Goal: Navigation & Orientation: Find specific page/section

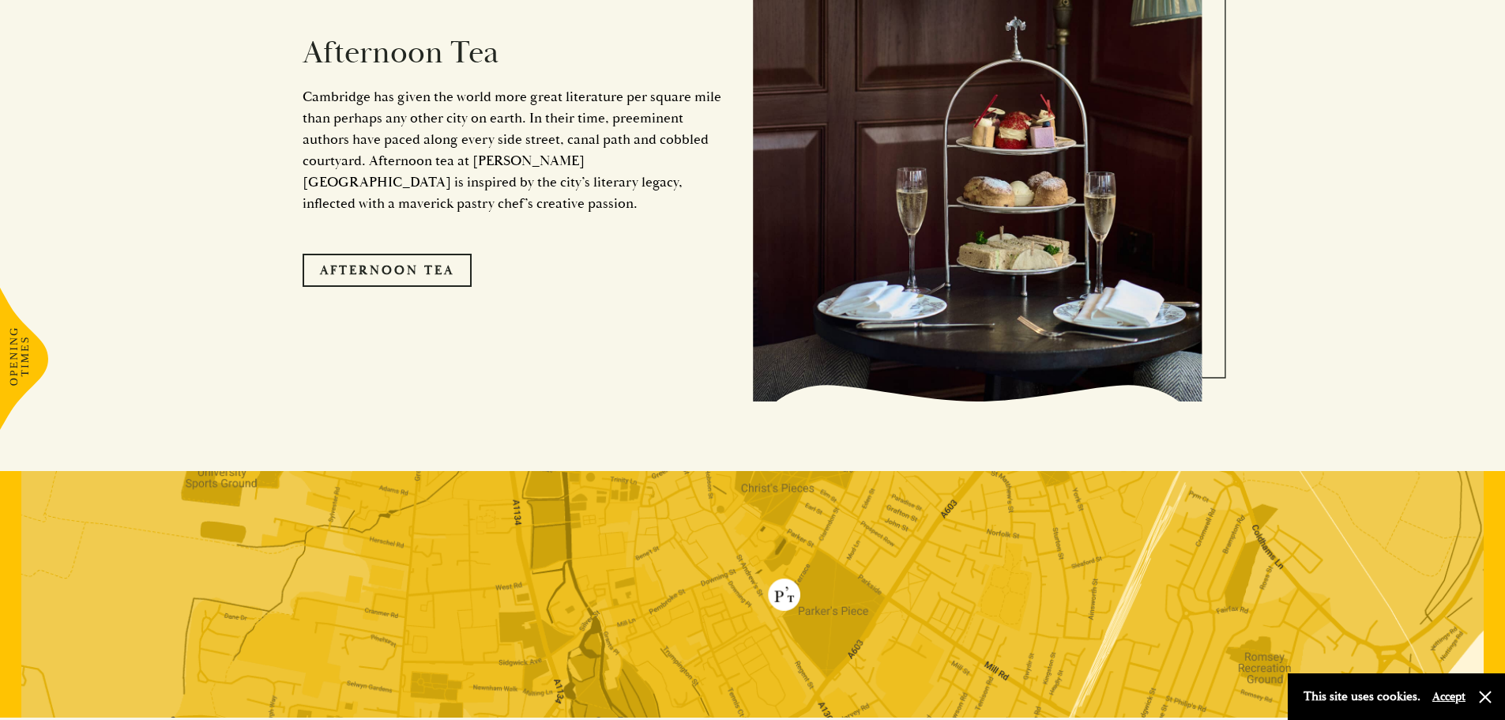
scroll to position [2848, 0]
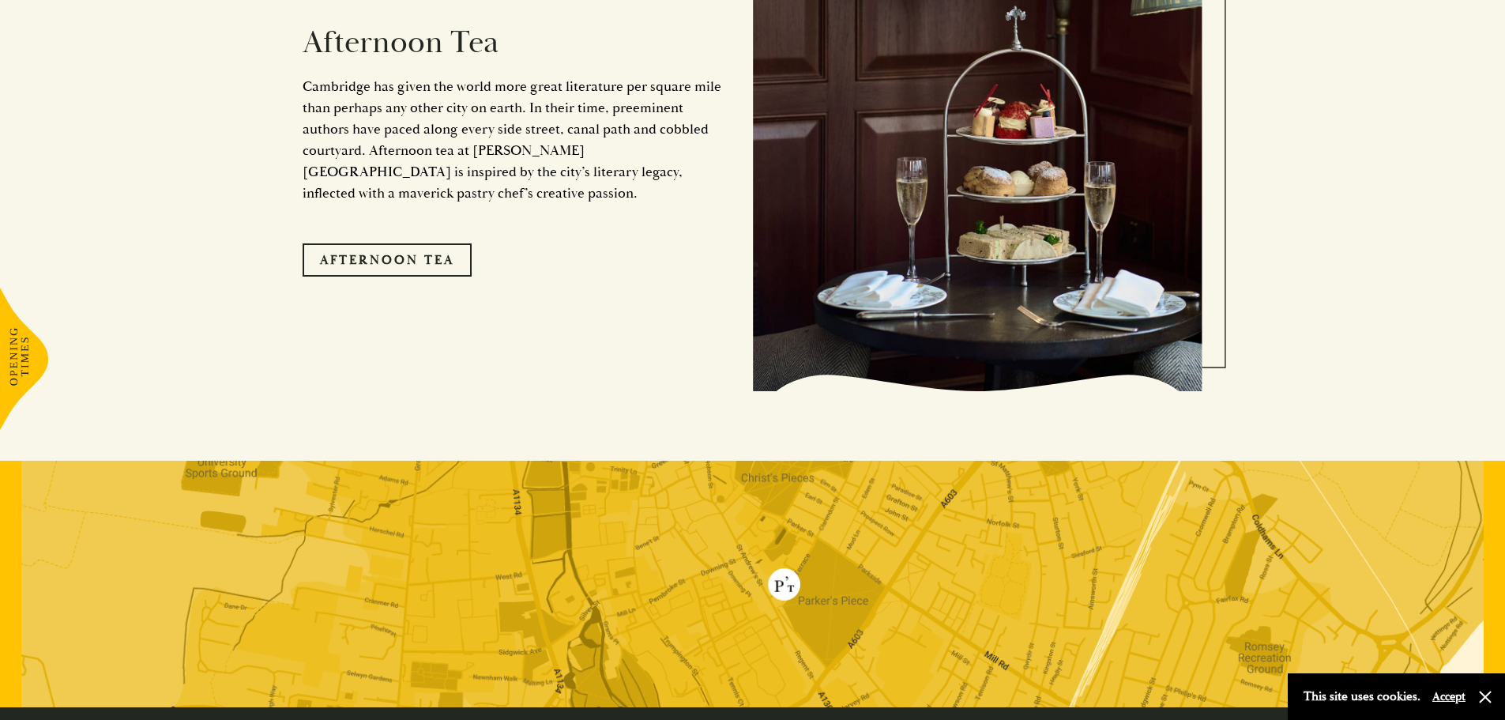
click at [366, 243] on link "Afternoon Tea" at bounding box center [387, 259] width 169 height 33
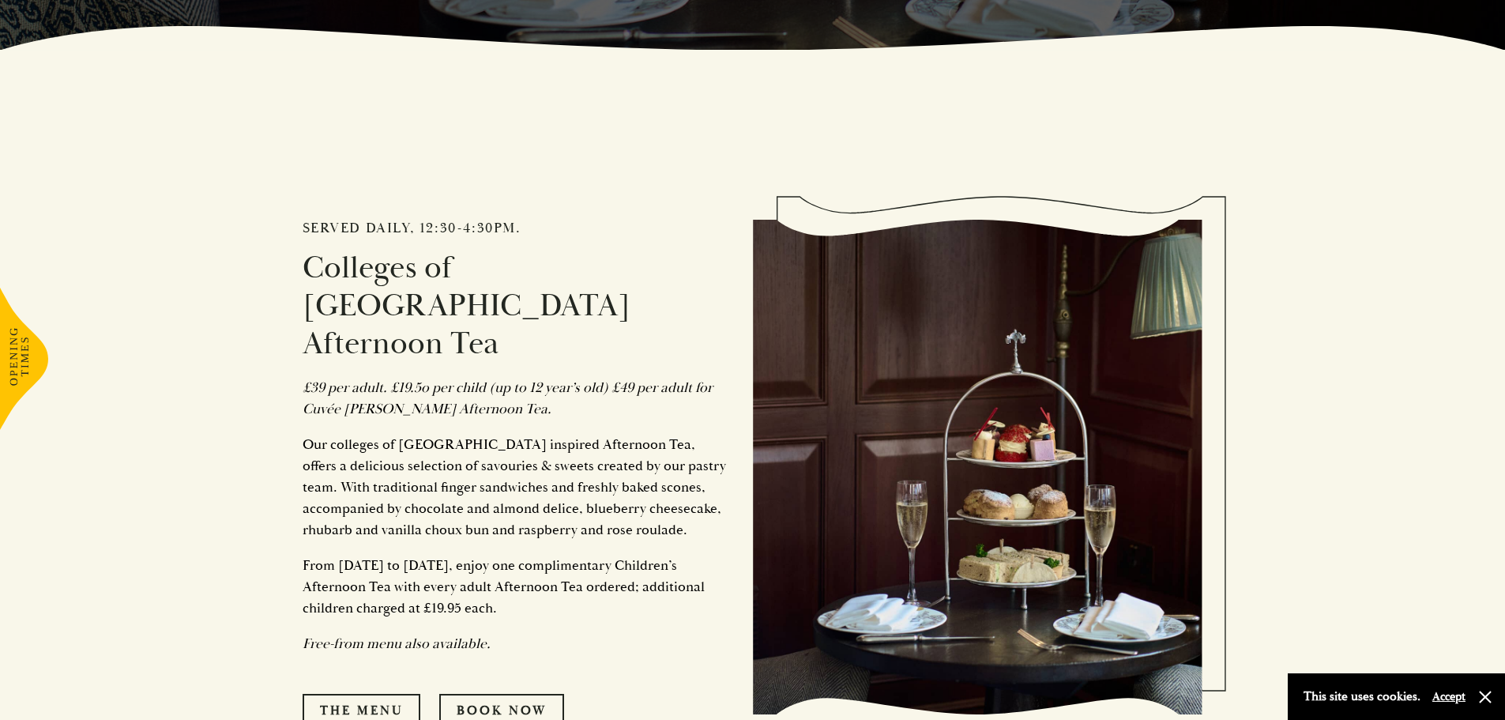
scroll to position [711, 0]
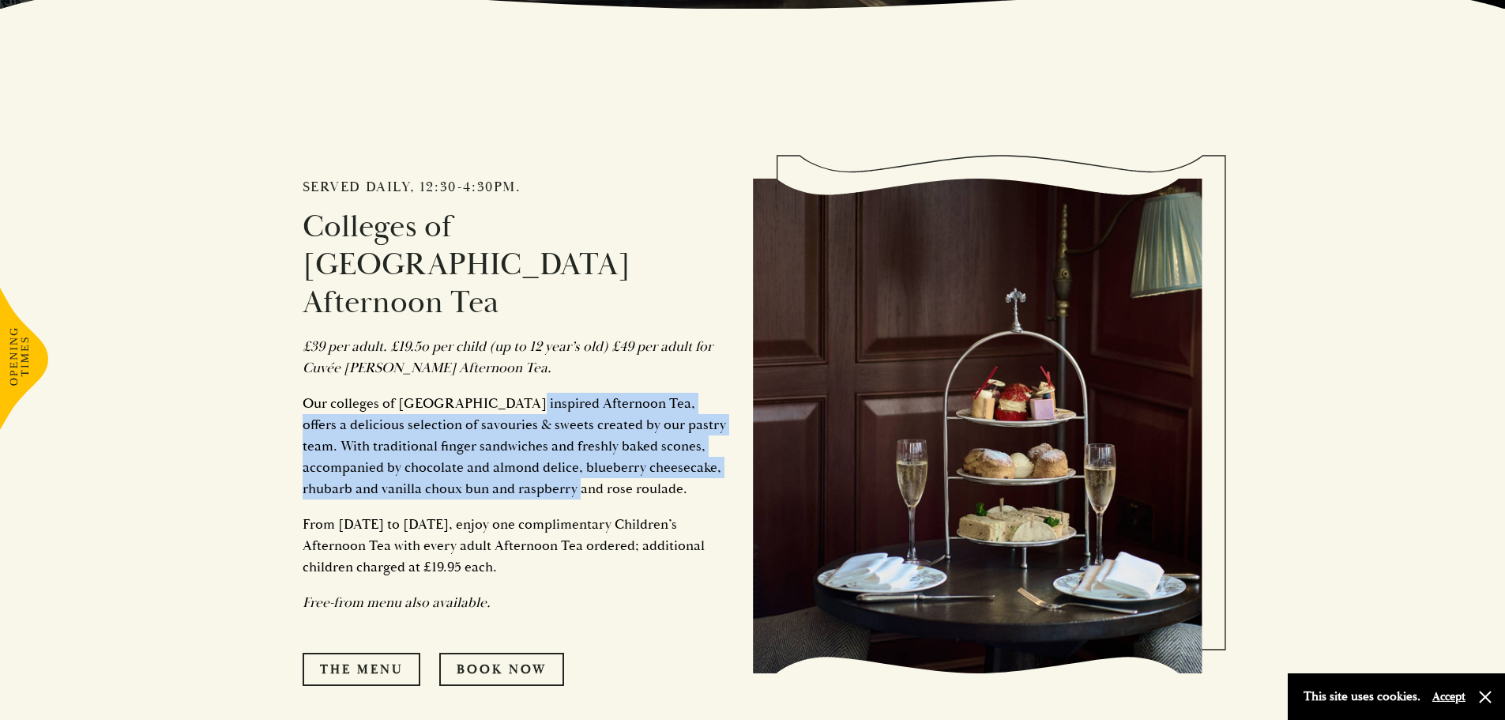
drag, startPoint x: 525, startPoint y: 377, endPoint x: 553, endPoint y: 450, distance: 78.5
click at [553, 450] on div "Served daily, 12:30-4:30pm. Colleges of [GEOGRAPHIC_DATA] Afternoon Tea £39 per…" at bounding box center [528, 426] width 450 height 677
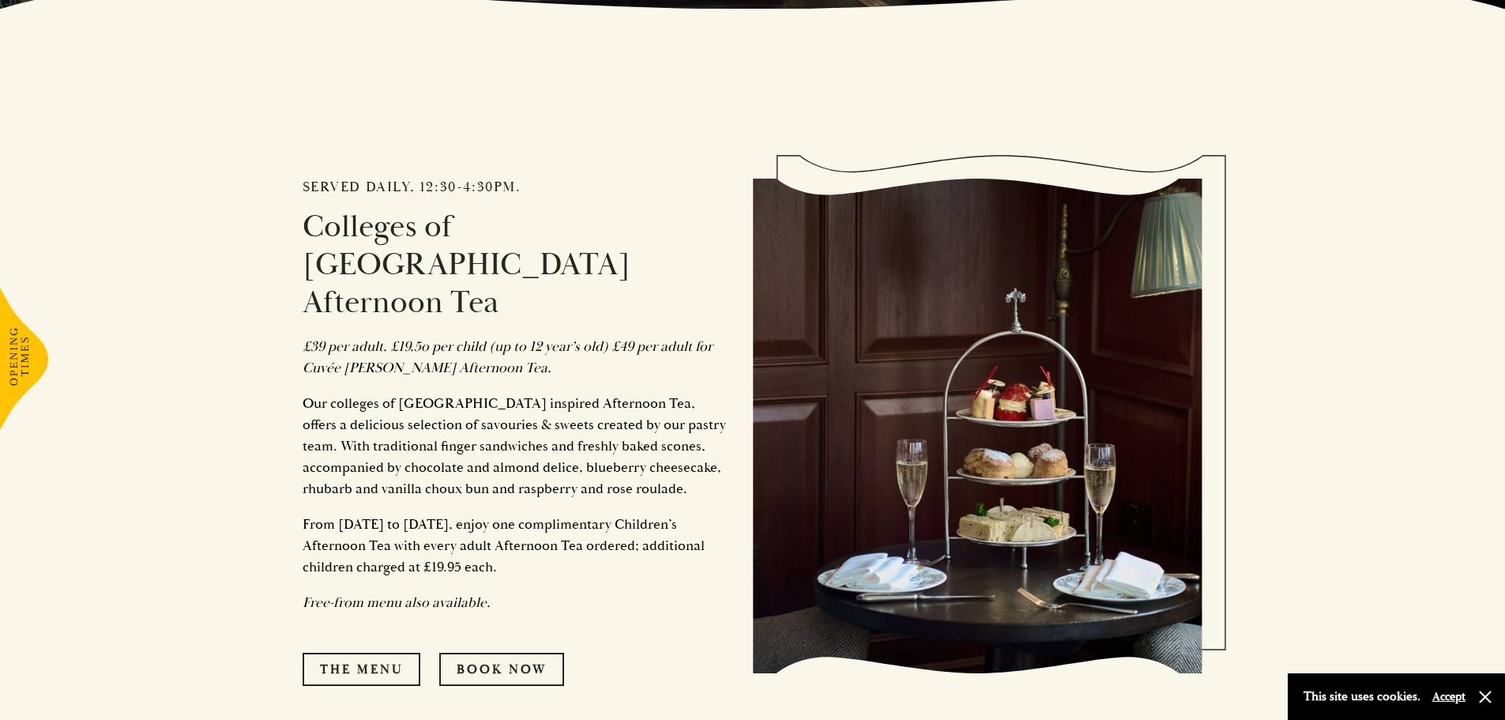
click at [554, 450] on p "Our colleges of [GEOGRAPHIC_DATA] inspired Afternoon Tea, offers a delicious se…" at bounding box center [516, 446] width 427 height 107
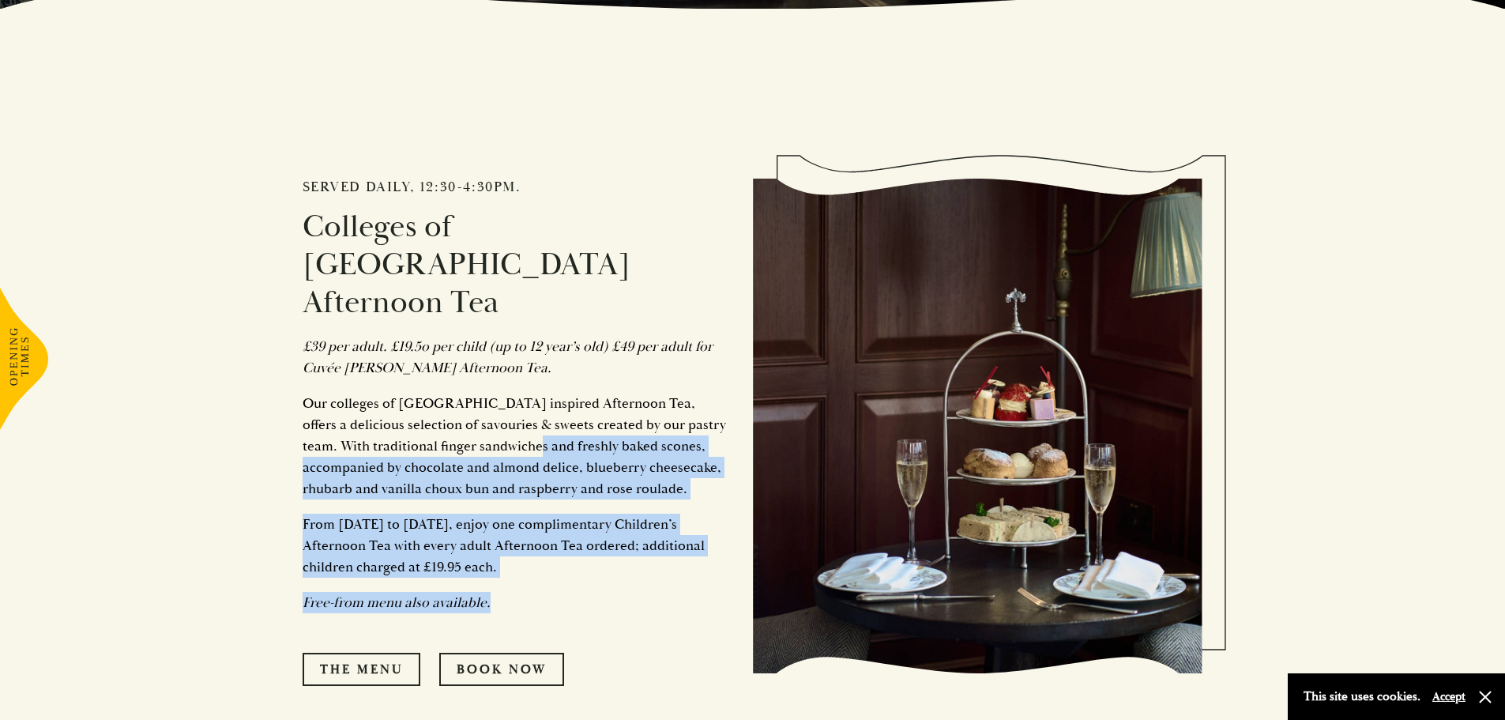
drag, startPoint x: 558, startPoint y: 571, endPoint x: 517, endPoint y: 401, distance: 174.8
click at [517, 401] on div "Served daily, 12:30-4:30pm. Colleges of [GEOGRAPHIC_DATA] Afternoon Tea £39 per…" at bounding box center [528, 426] width 450 height 677
click at [517, 401] on p "Our colleges of [GEOGRAPHIC_DATA] inspired Afternoon Tea, offers a delicious se…" at bounding box center [516, 446] width 427 height 107
drag, startPoint x: 606, startPoint y: 520, endPoint x: 556, endPoint y: 399, distance: 131.1
click at [556, 399] on div "Served daily, 12:30-4:30pm. Colleges of [GEOGRAPHIC_DATA] Afternoon Tea £39 per…" at bounding box center [528, 426] width 450 height 677
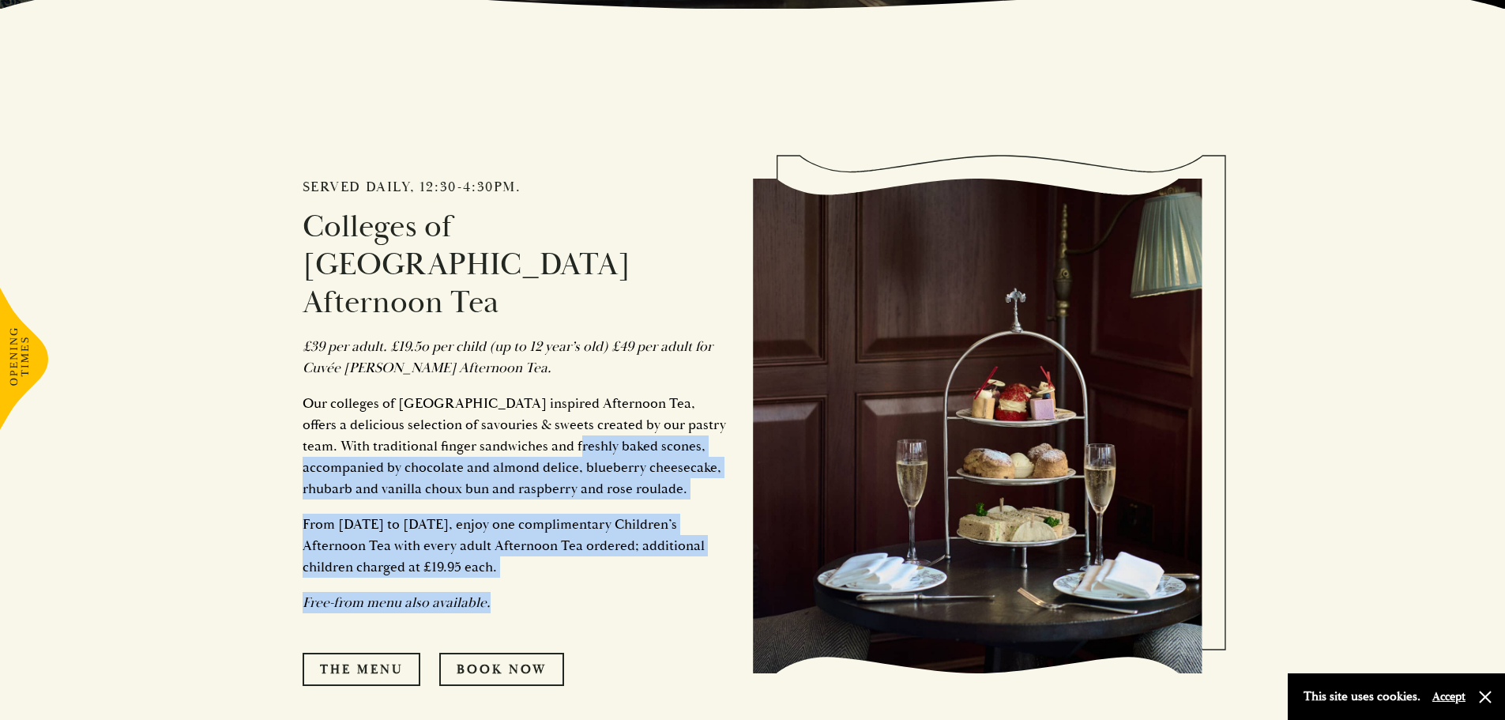
click at [555, 398] on p "Our colleges of [GEOGRAPHIC_DATA] inspired Afternoon Tea, offers a delicious se…" at bounding box center [516, 446] width 427 height 107
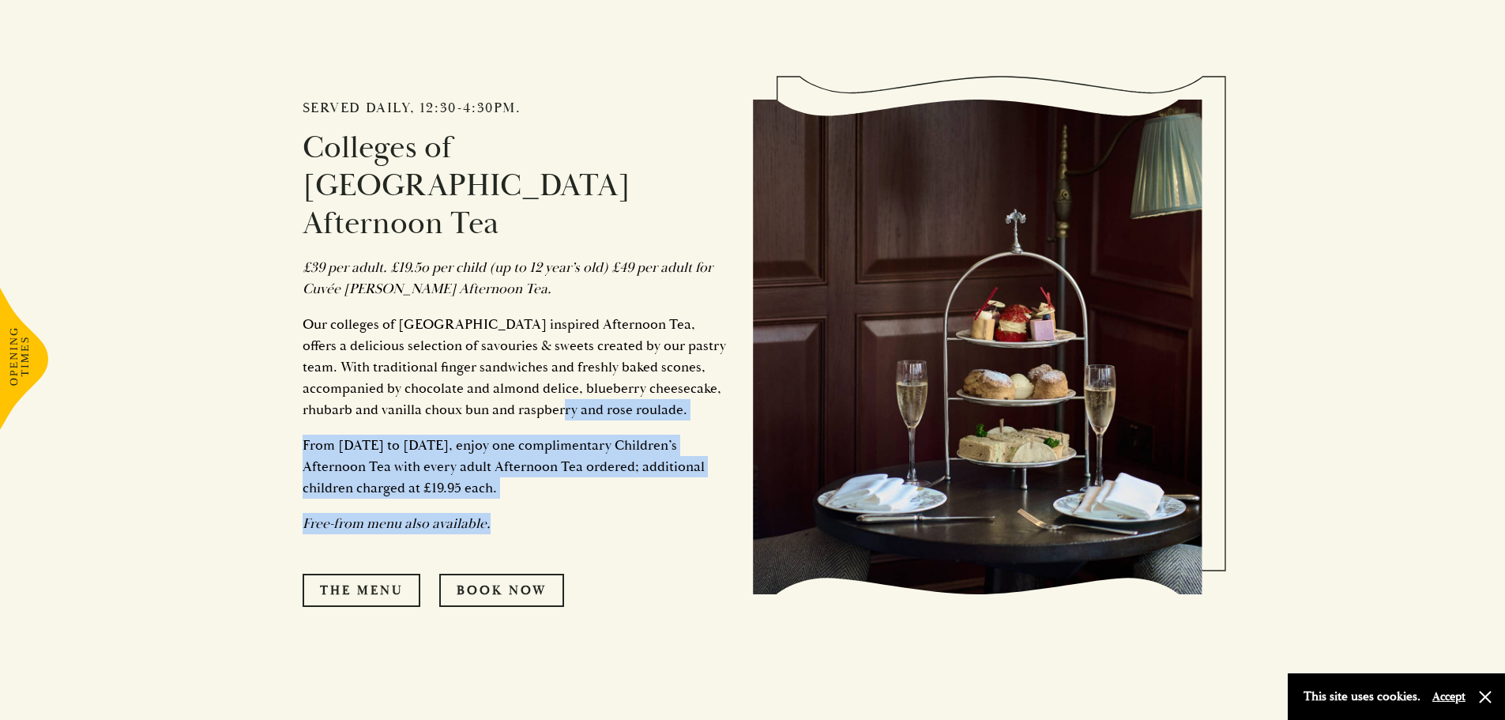
drag, startPoint x: 544, startPoint y: 476, endPoint x: 535, endPoint y: 367, distance: 109.4
click at [535, 367] on div "Served daily, 12:30-4:30pm. Colleges of [GEOGRAPHIC_DATA] Afternoon Tea £39 per…" at bounding box center [528, 347] width 450 height 677
click at [535, 367] on p "Our colleges of [GEOGRAPHIC_DATA] inspired Afternoon Tea, offers a delicious se…" at bounding box center [516, 367] width 427 height 107
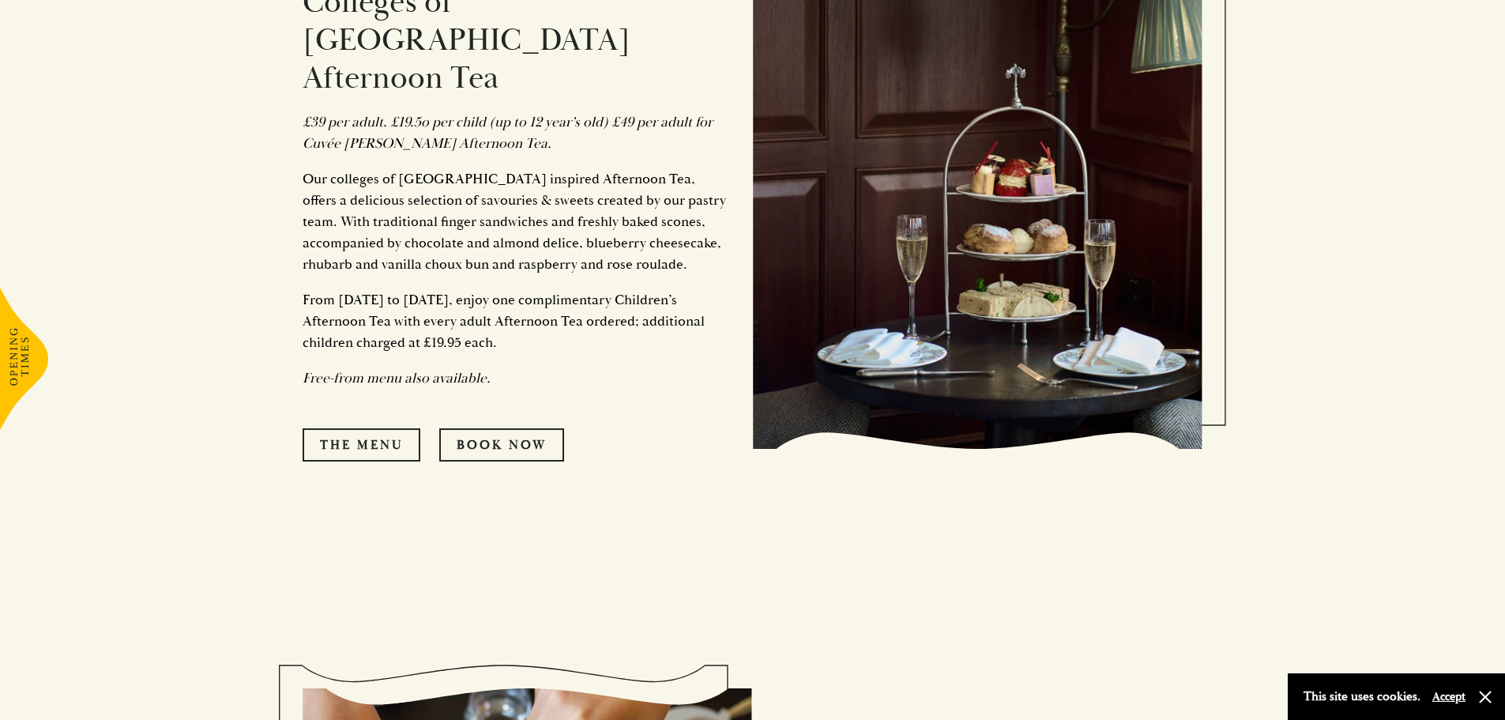
scroll to position [948, 0]
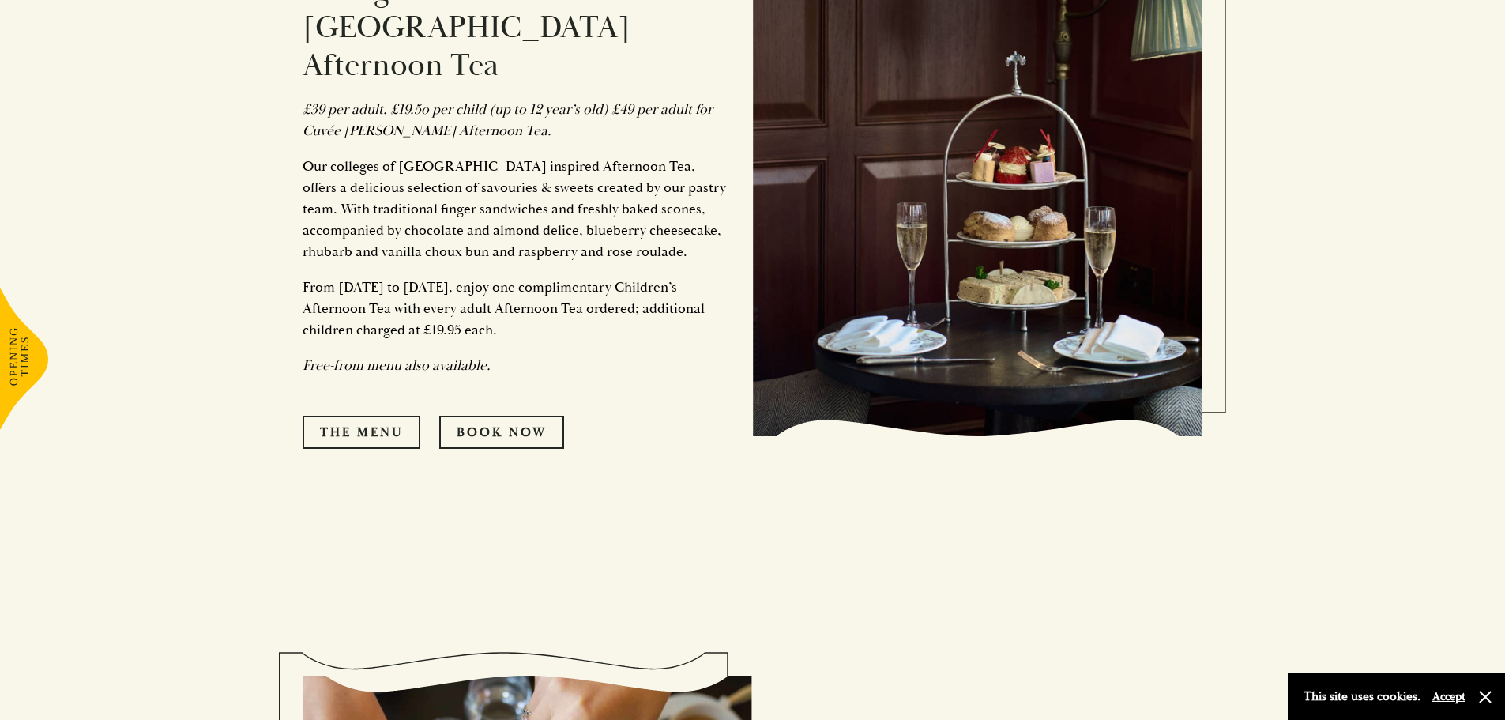
click at [394, 416] on link "The Menu" at bounding box center [362, 432] width 118 height 33
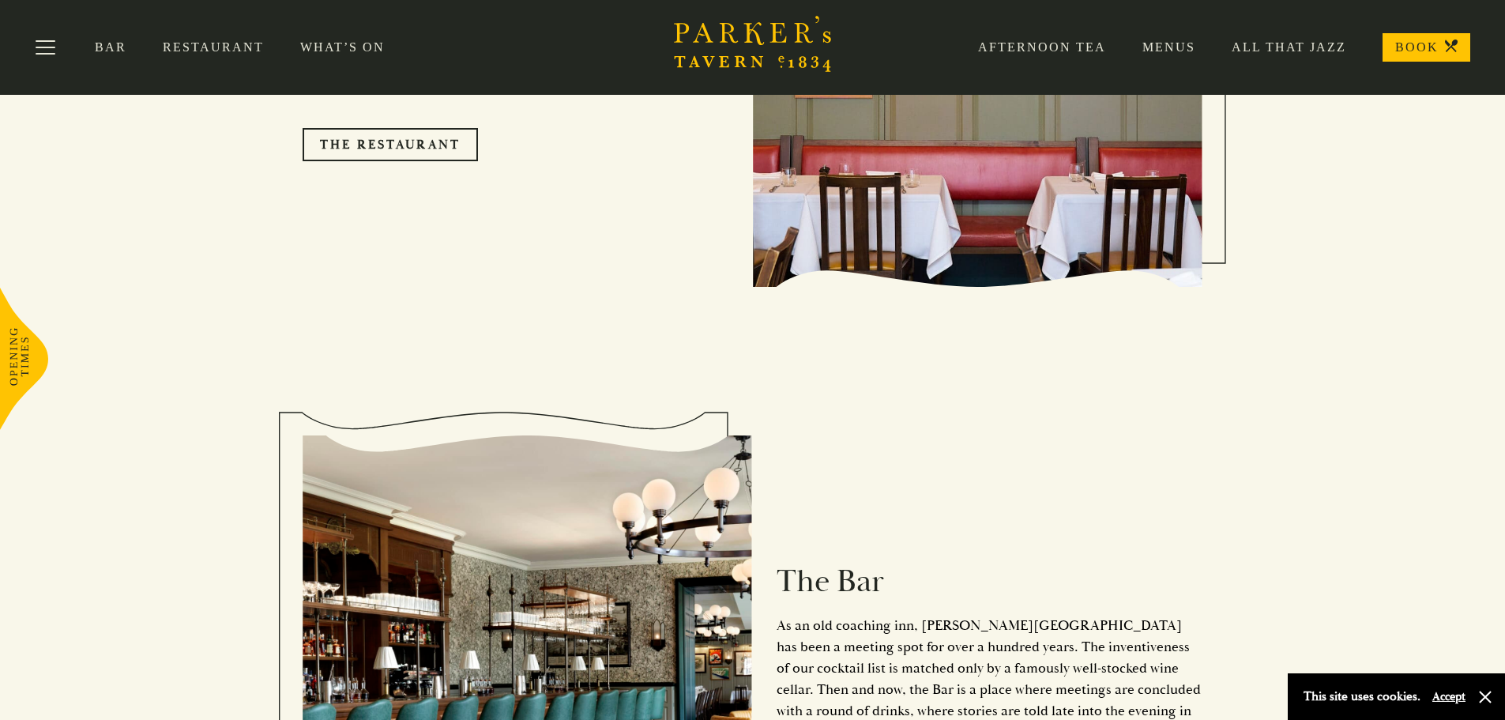
scroll to position [1426, 0]
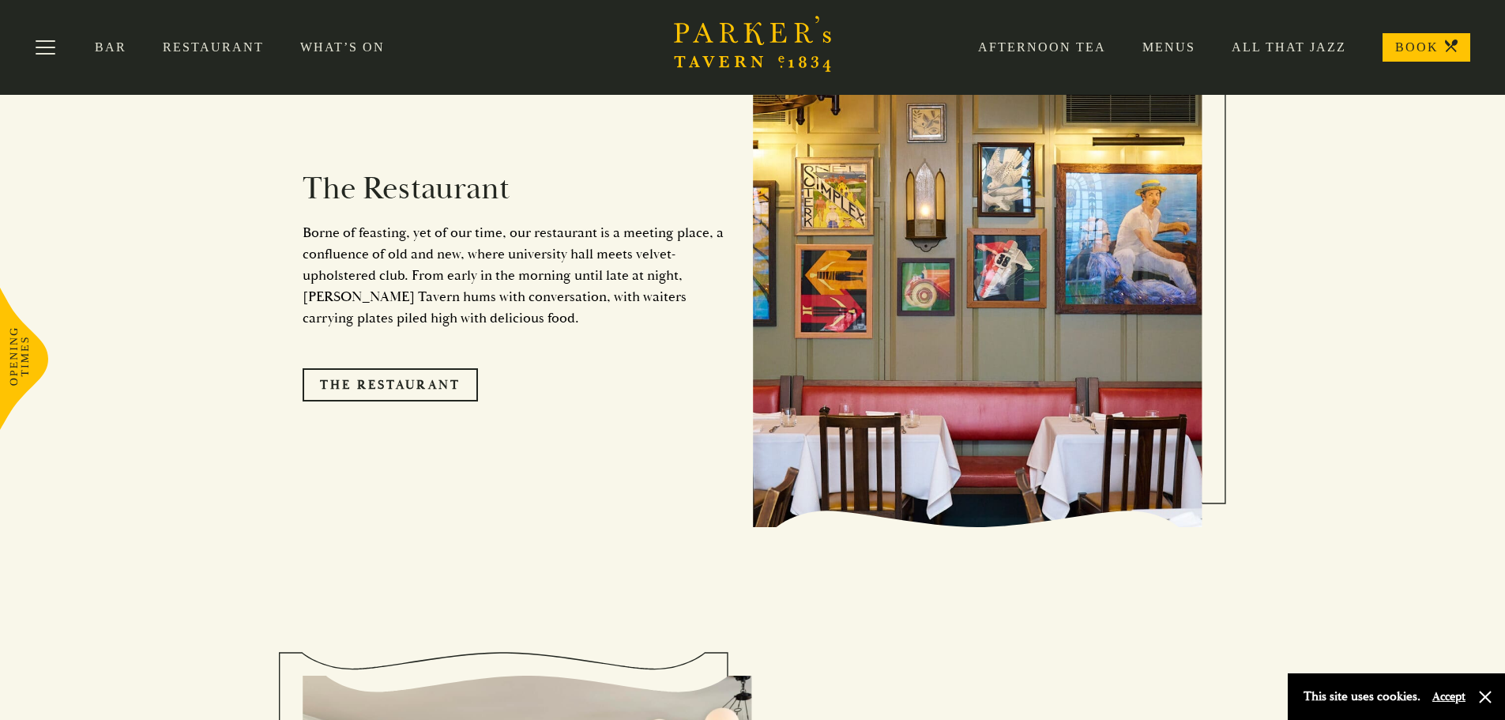
click at [376, 368] on link "The Restaurant" at bounding box center [390, 384] width 175 height 33
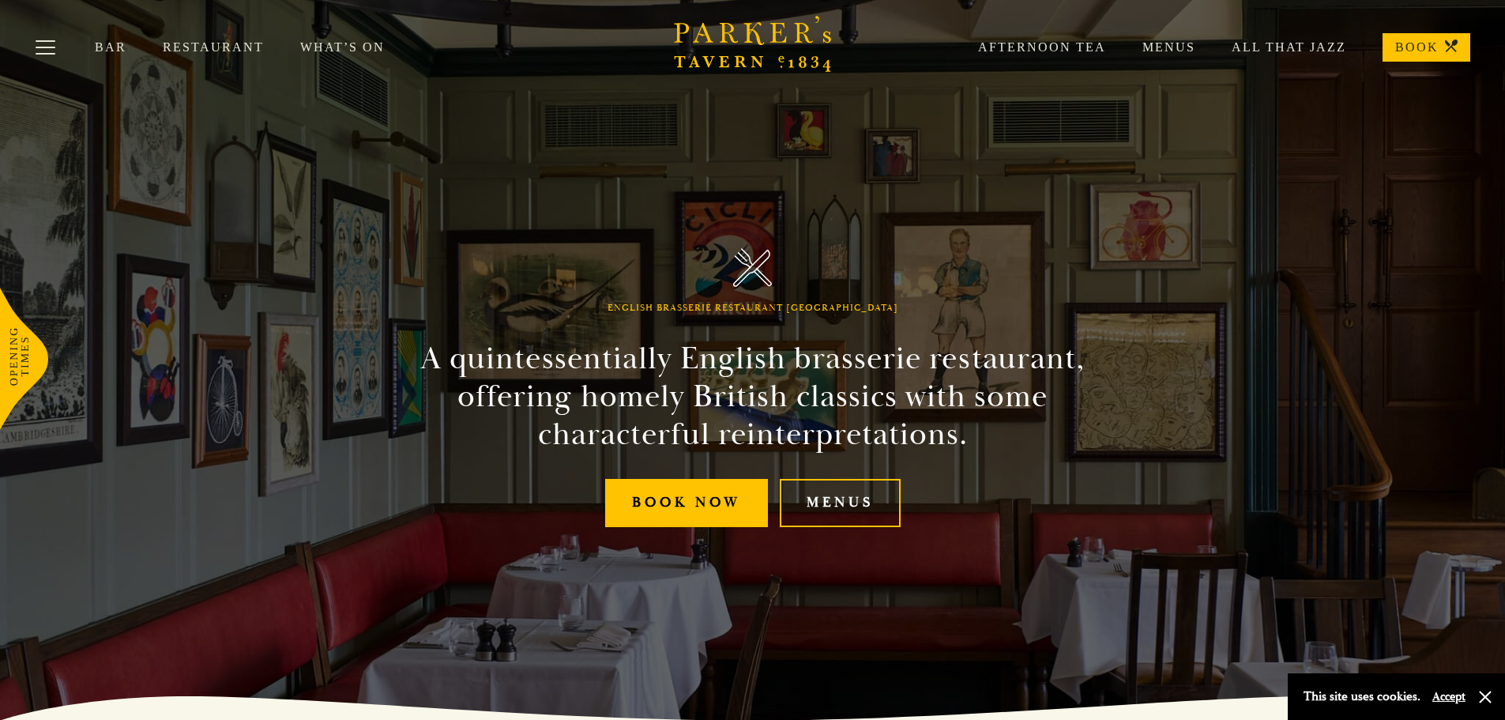
click at [842, 509] on link "Menus" at bounding box center [840, 503] width 121 height 48
